Goal: Information Seeking & Learning: Learn about a topic

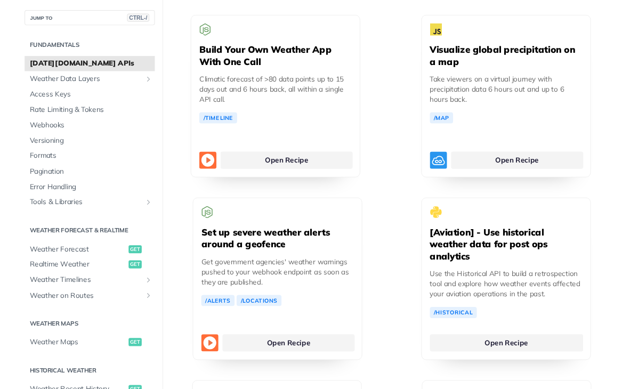
scroll to position [3559, 0]
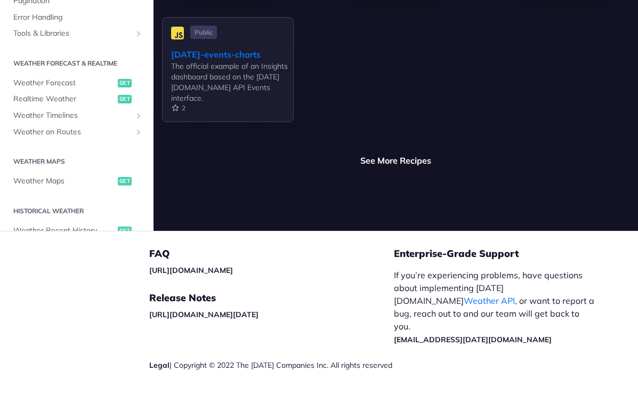
click at [355, 252] on div "FAQ https://tomorrowio.zendesk.com/ Release Notes https://docs.tomorrow.io/refe…" at bounding box center [271, 327] width 245 height 192
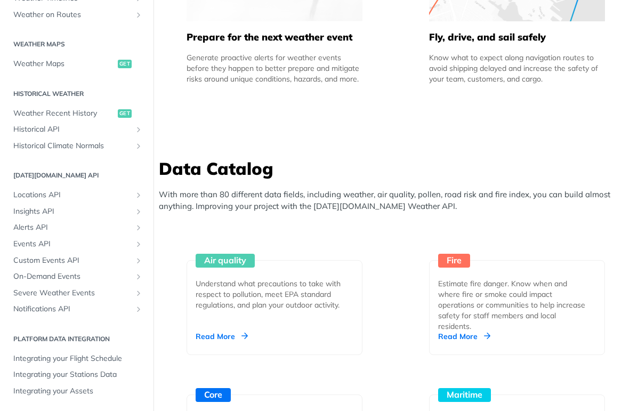
scroll to position [0, 0]
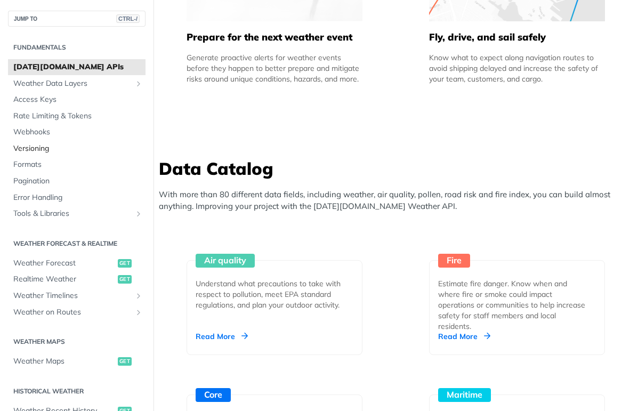
click at [53, 153] on span "Versioning" at bounding box center [78, 148] width 130 height 11
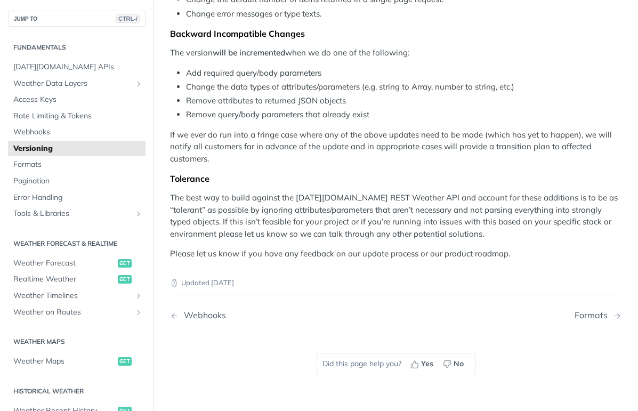
scroll to position [258, 0]
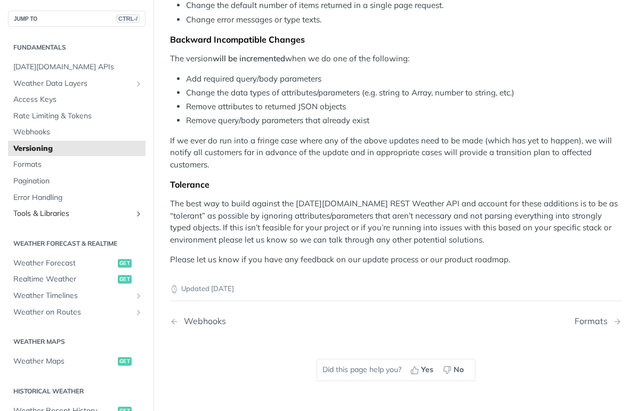
click at [104, 208] on link "Tools & Libraries" at bounding box center [77, 214] width 138 height 16
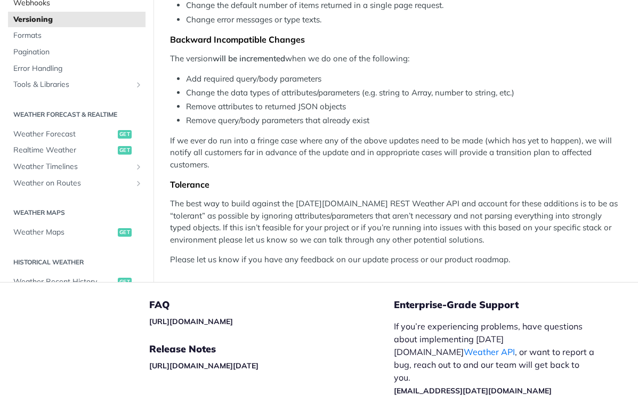
scroll to position [109, 0]
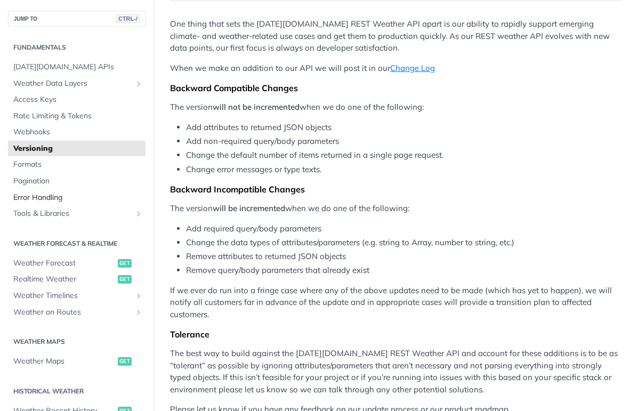
click at [54, 201] on span "Error Handling" at bounding box center [78, 197] width 130 height 11
click at [85, 84] on span "Weather Data Layers" at bounding box center [72, 83] width 118 height 11
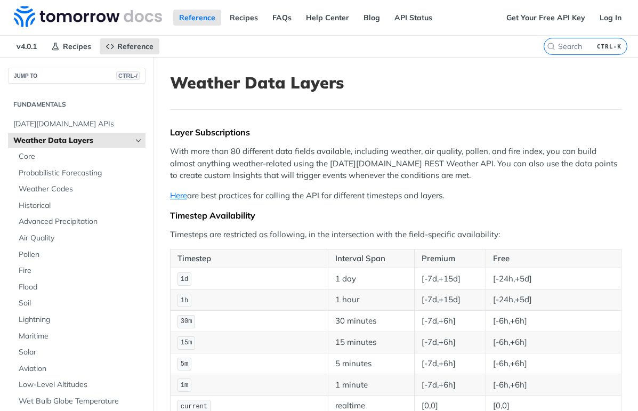
click at [134, 144] on link "Weather Data Layers" at bounding box center [77, 141] width 138 height 16
click at [137, 140] on icon "Hide subpages for Weather Data Layers" at bounding box center [138, 140] width 9 height 9
